Goal: Task Accomplishment & Management: Manage account settings

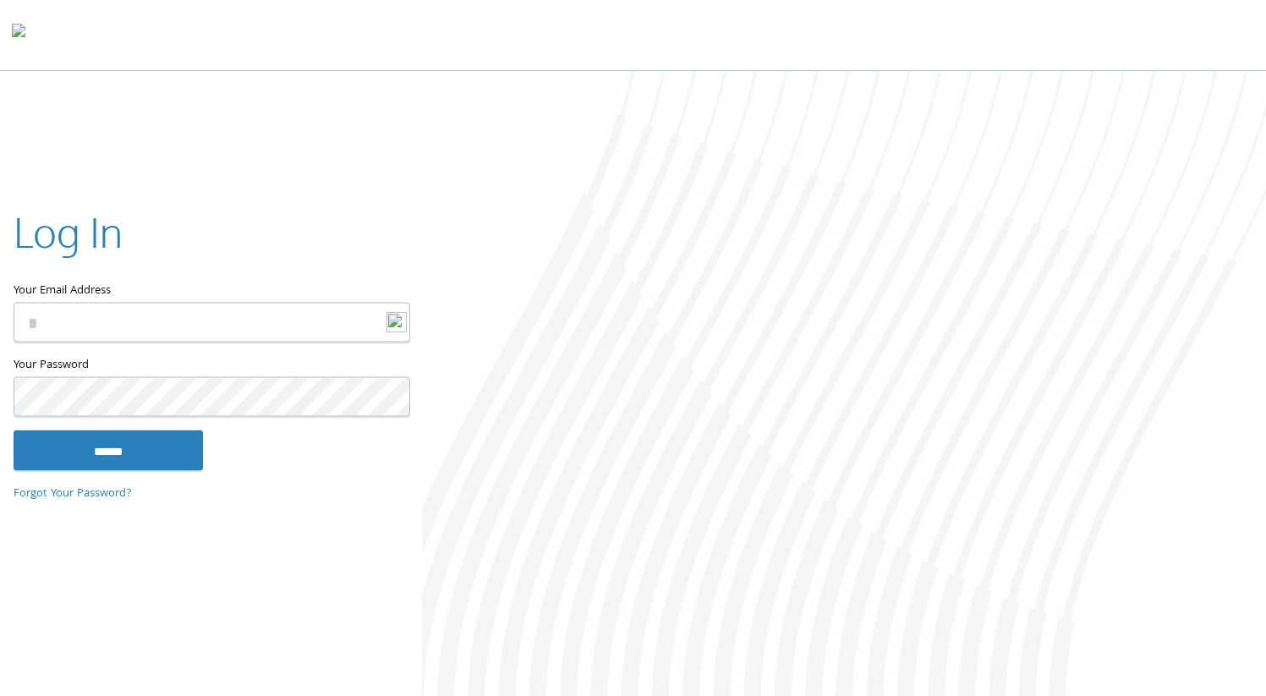
type input "**********"
click at [127, 439] on input "******" at bounding box center [108, 450] width 189 height 41
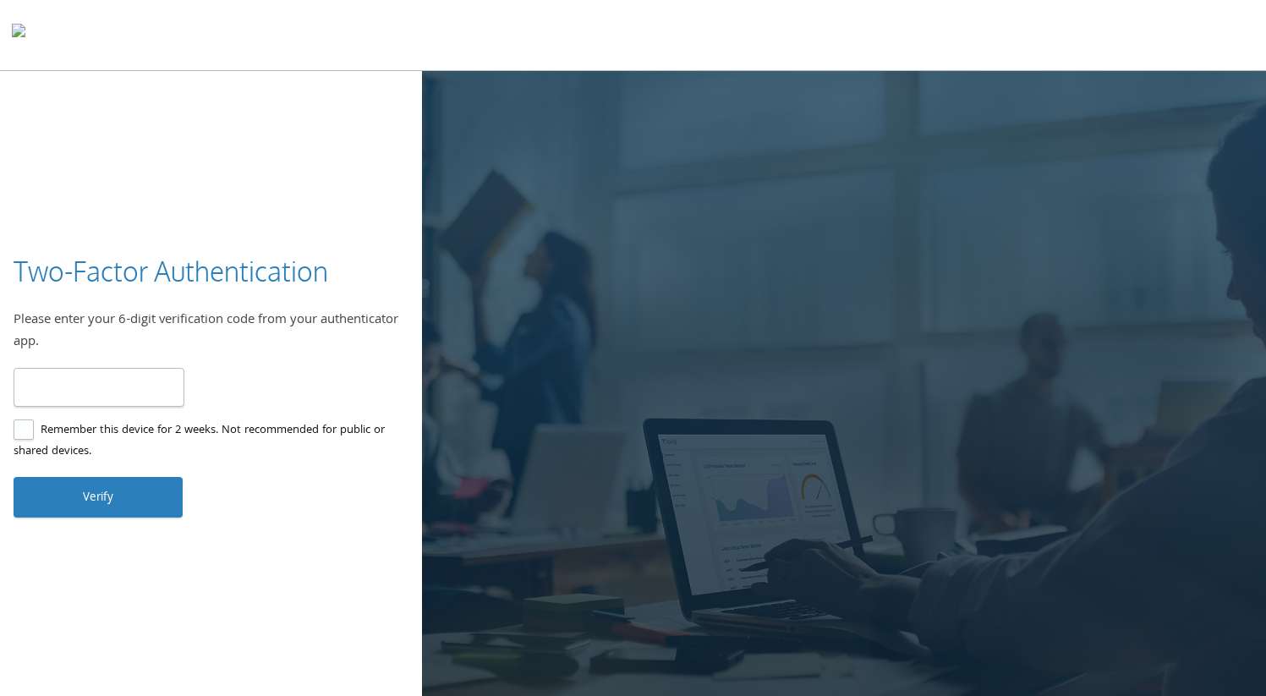
type input "******"
